Goal: Navigation & Orientation: Find specific page/section

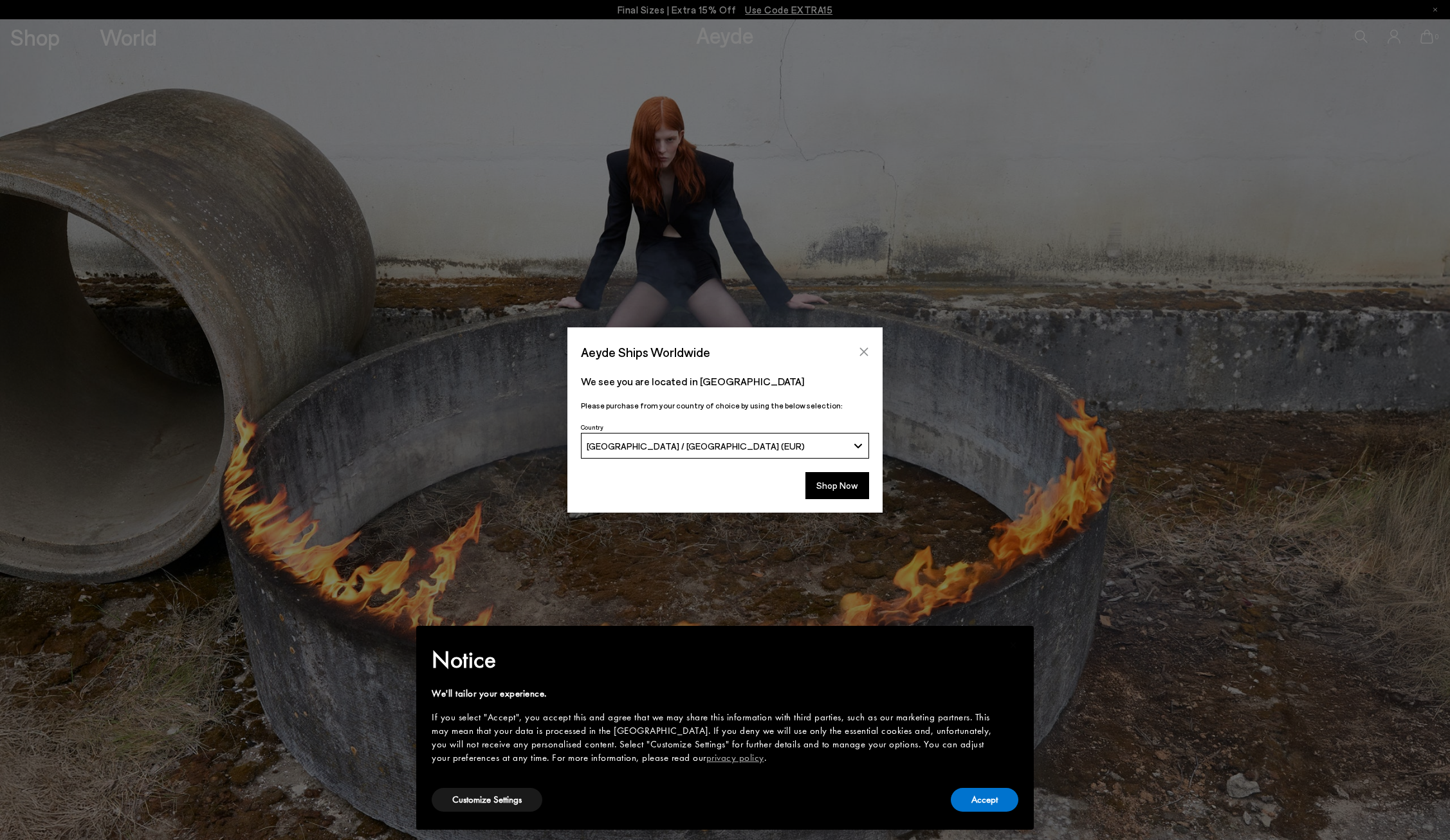
click at [865, 349] on icon "Close" at bounding box center [864, 351] width 11 height 10
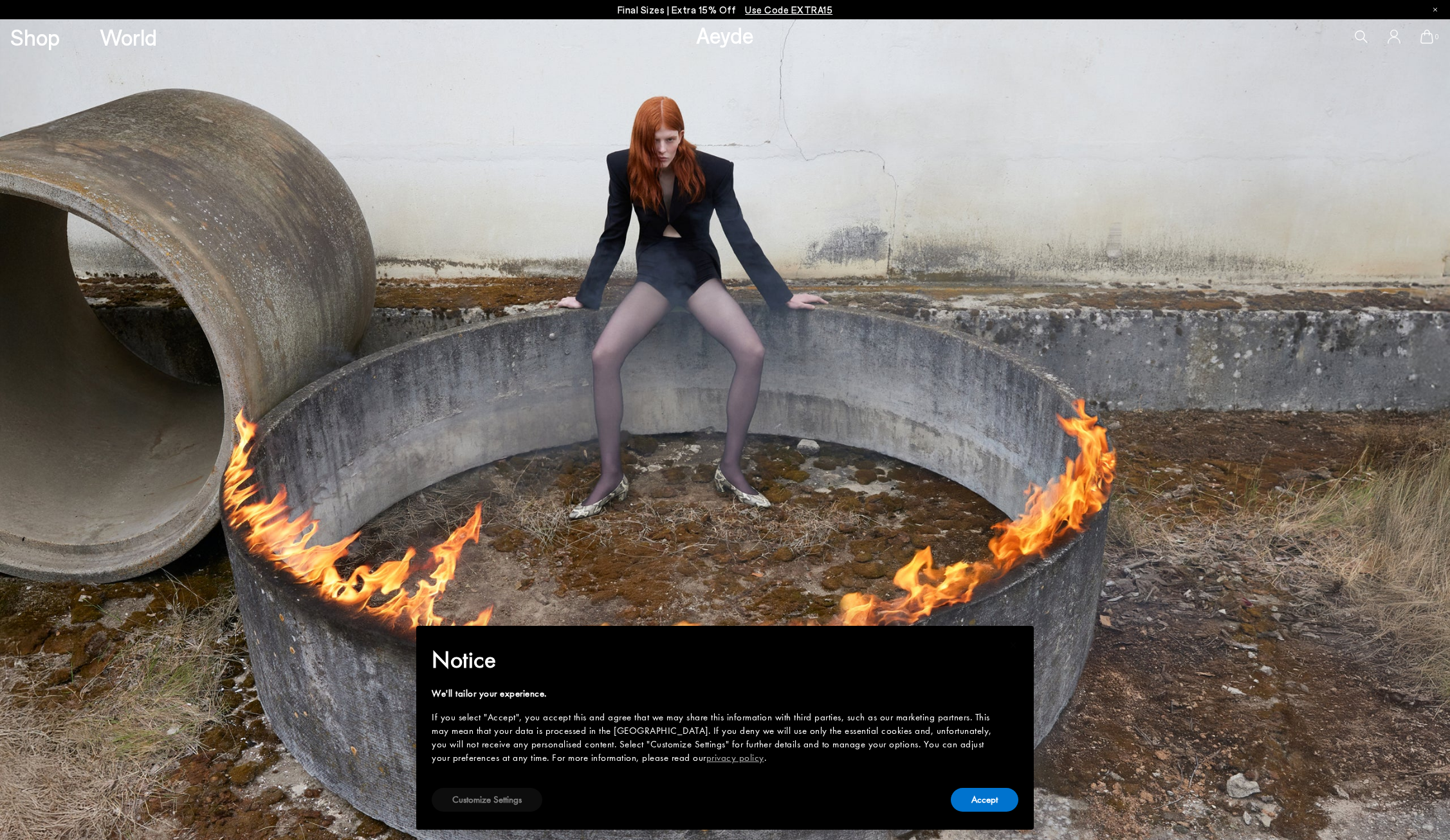
click at [491, 805] on button "Customize Settings" at bounding box center [486, 799] width 111 height 23
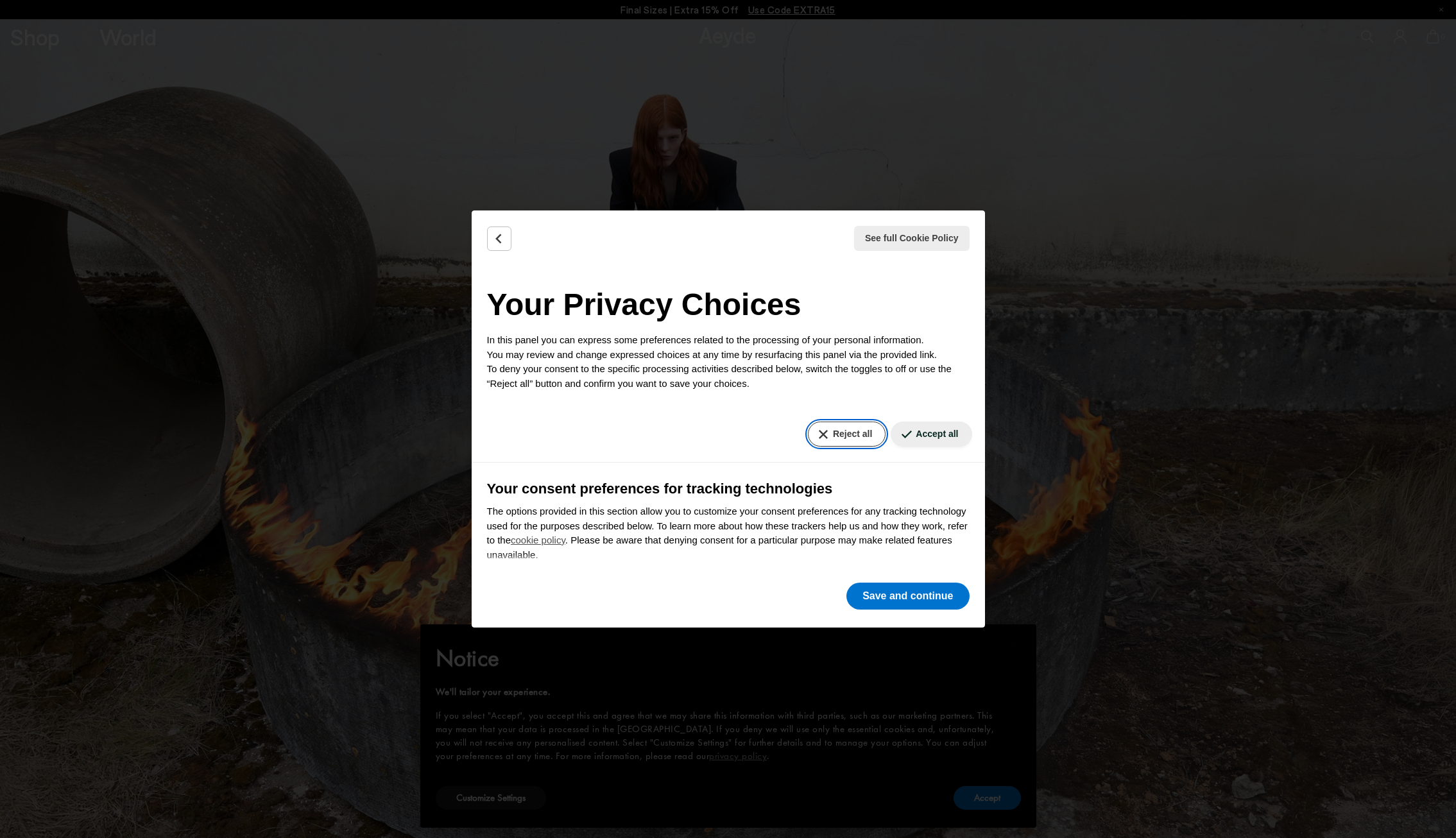
click at [825, 442] on button "Reject all" at bounding box center [847, 434] width 77 height 25
click at [887, 600] on button "Save and continue" at bounding box center [907, 595] width 122 height 27
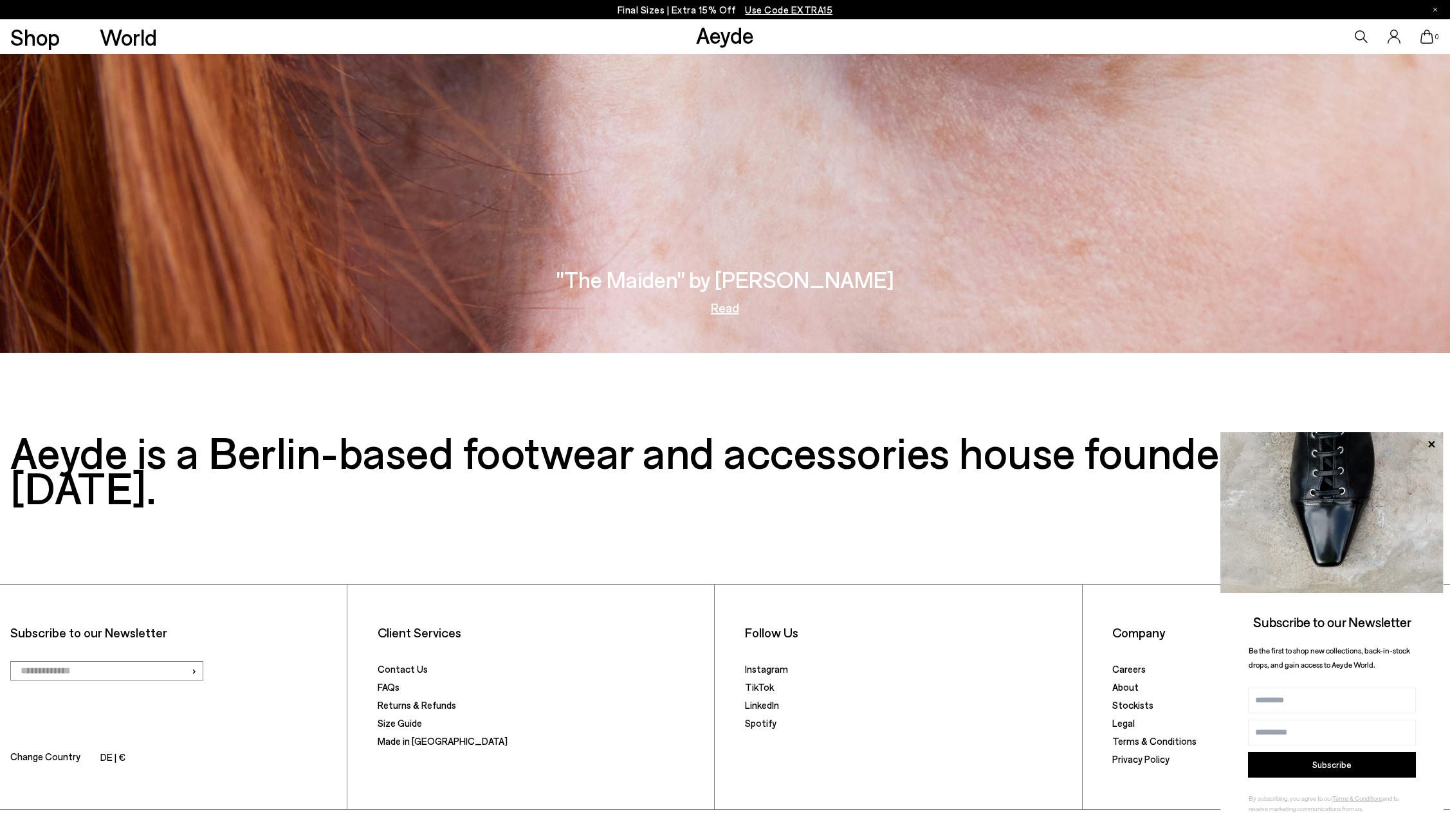
scroll to position [3427, 0]
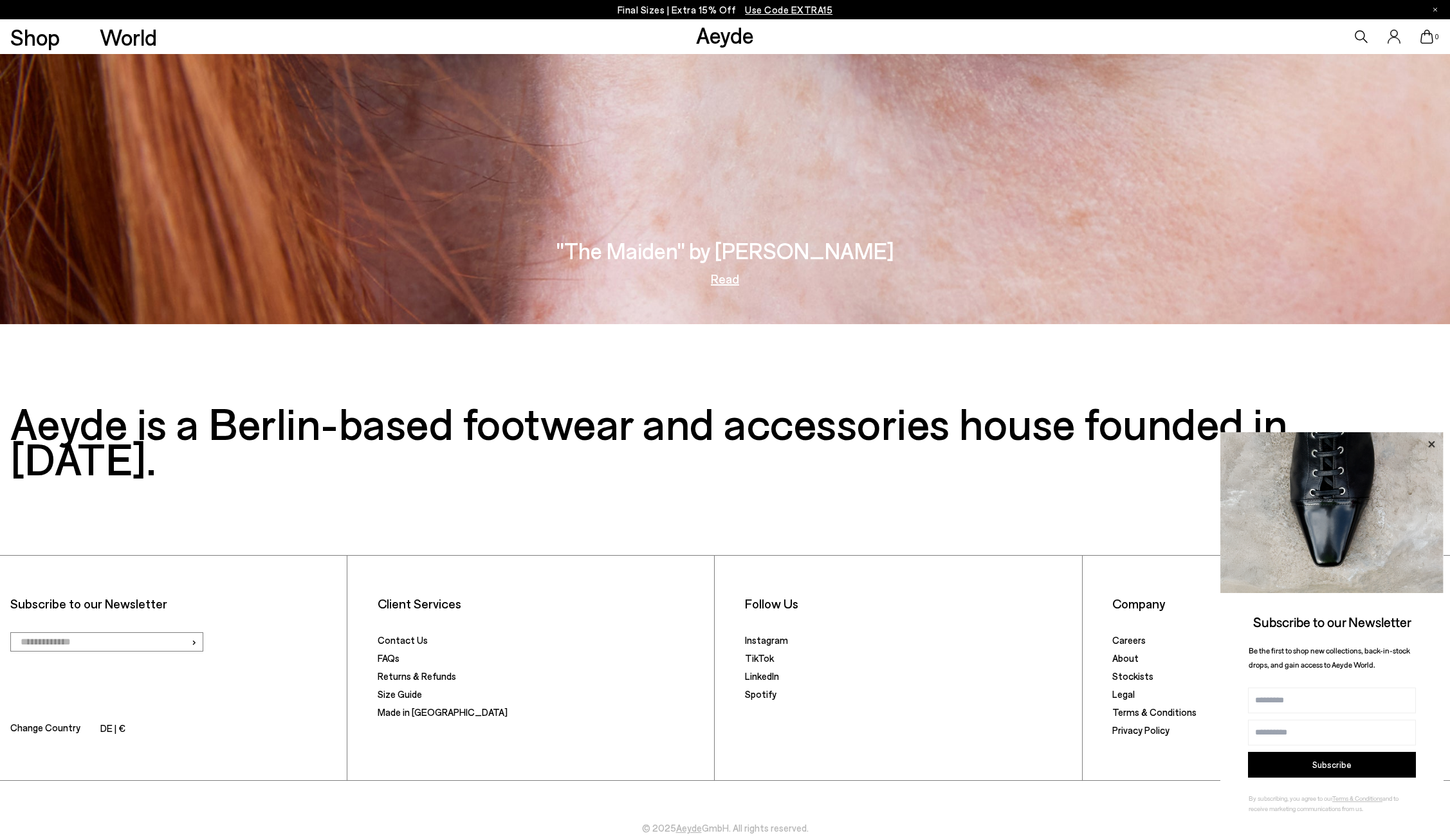
click at [1431, 447] on icon at bounding box center [1431, 444] width 17 height 17
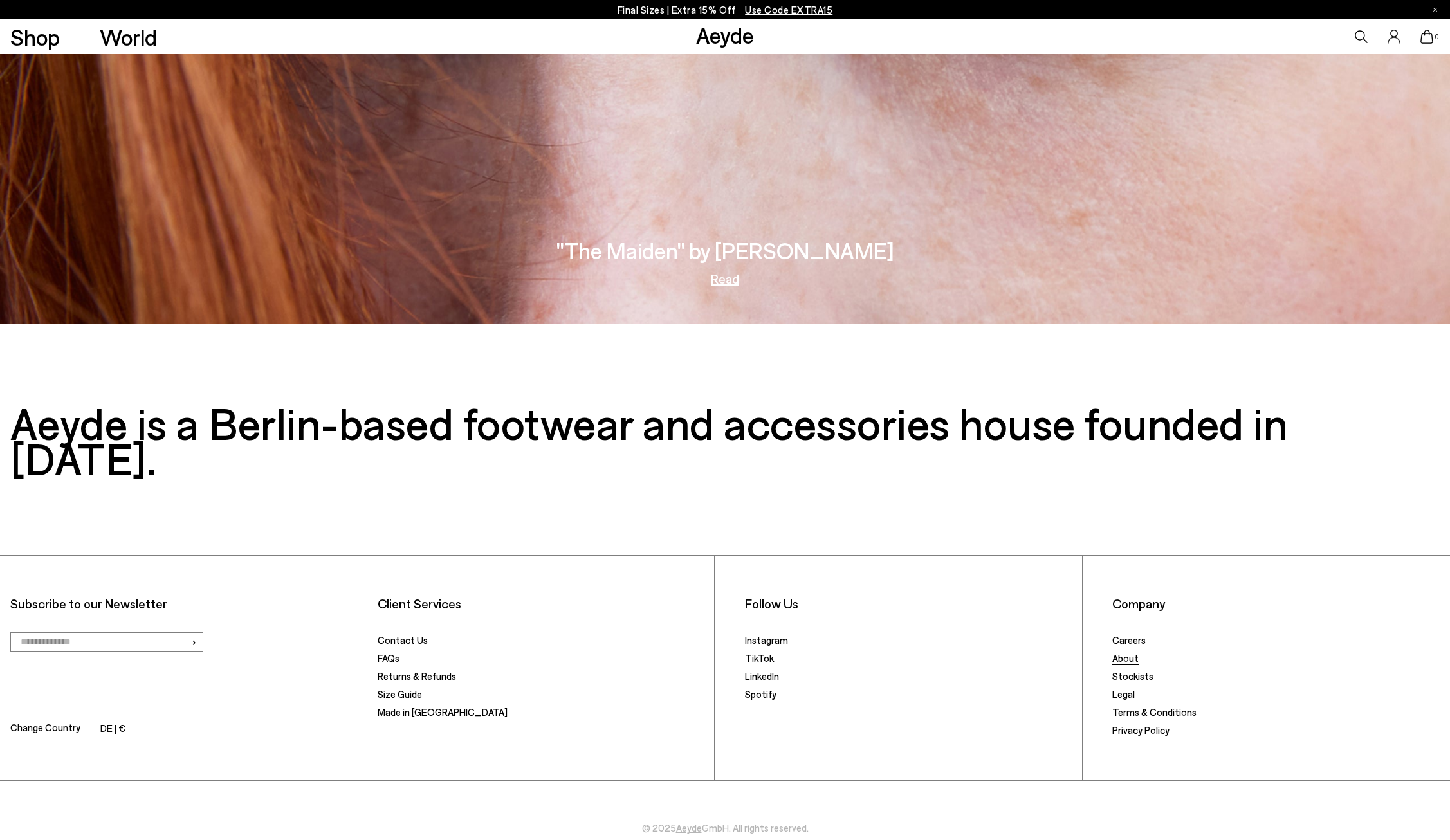
click at [1127, 652] on link "About" at bounding box center [1125, 657] width 27 height 11
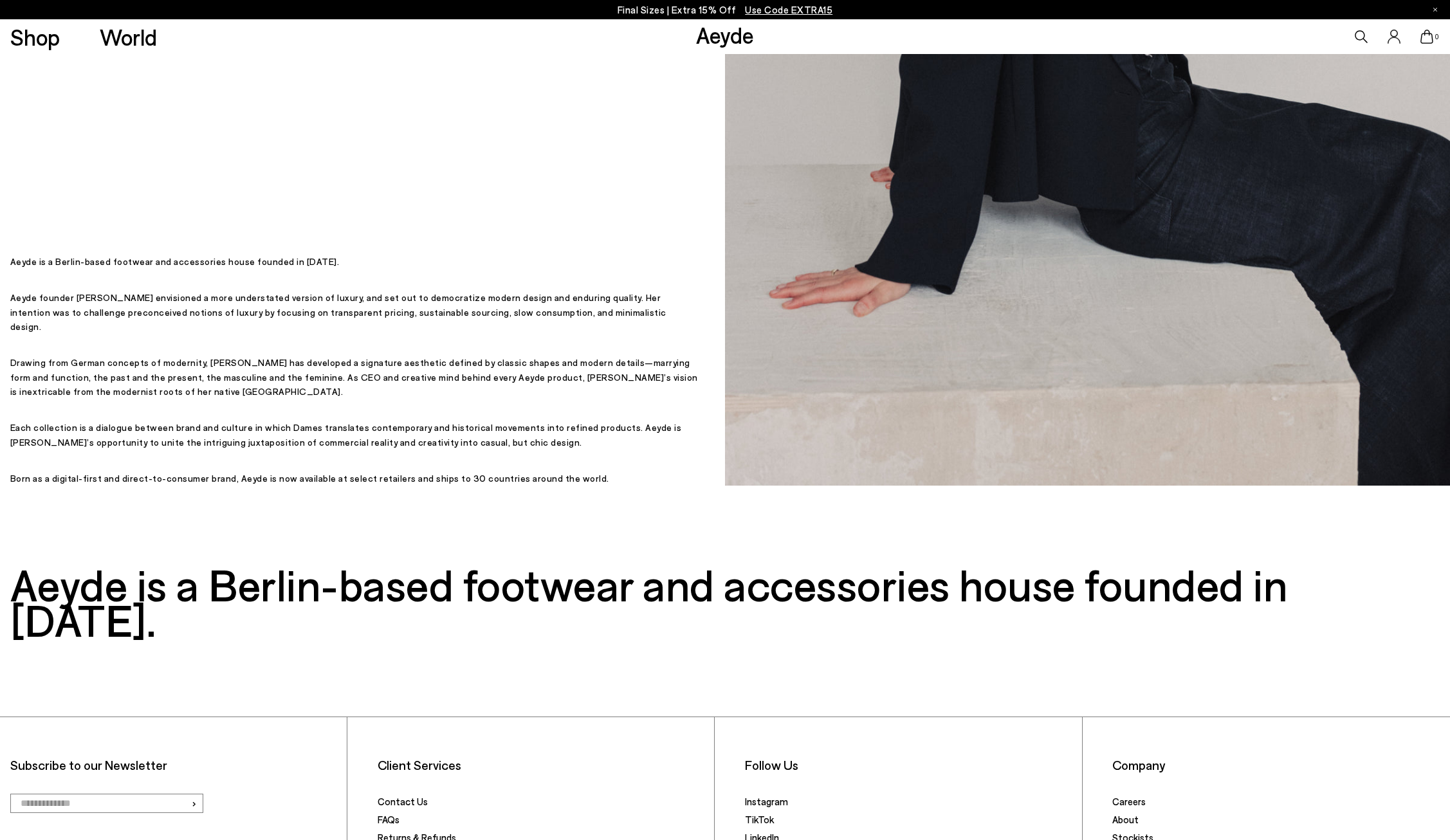
scroll to position [678, 0]
